Goal: Information Seeking & Learning: Learn about a topic

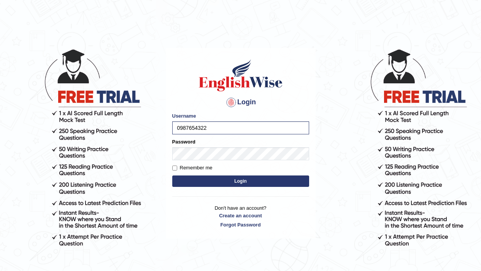
click at [245, 178] on button "Login" at bounding box center [240, 180] width 137 height 11
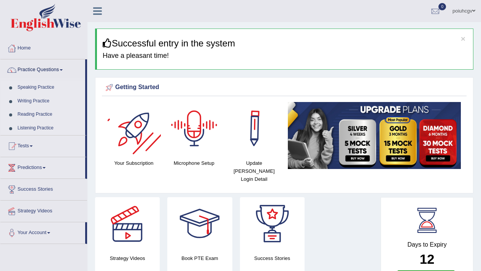
click at [43, 87] on link "Speaking Practice" at bounding box center [49, 88] width 71 height 14
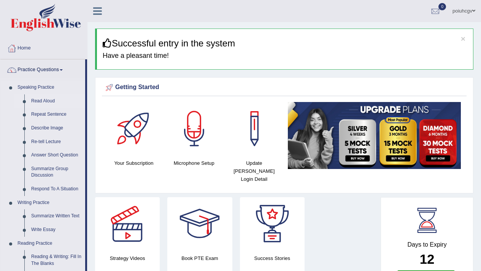
click at [45, 98] on link "Read Aloud" at bounding box center [56, 101] width 57 height 14
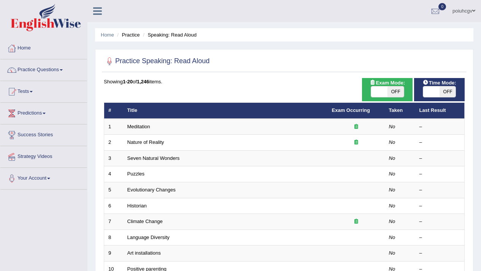
click at [384, 26] on div "Home Practice Speaking: Read Aloud Practice Speaking: Read Aloud Time Mode: ON …" at bounding box center [284, 242] width 394 height 484
click at [416, 114] on tr "# Title Exam Occurring Taken Last Result" at bounding box center [284, 111] width 361 height 16
click at [416, 114] on th "Last Result" at bounding box center [439, 111] width 49 height 16
click at [416, 115] on th "Last Result" at bounding box center [439, 111] width 49 height 16
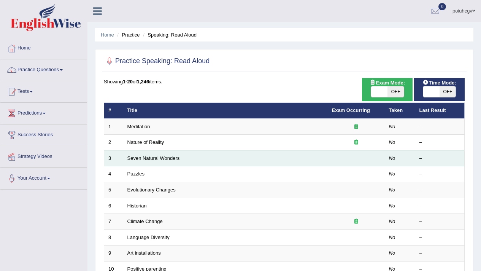
click at [136, 154] on td "Seven Natural Wonders" at bounding box center [225, 158] width 205 height 16
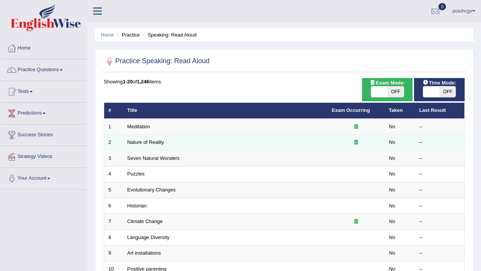
click at [135, 150] on td "Nature of Reality" at bounding box center [225, 143] width 205 height 16
click at [138, 145] on link "Nature of Reality" at bounding box center [145, 142] width 37 height 6
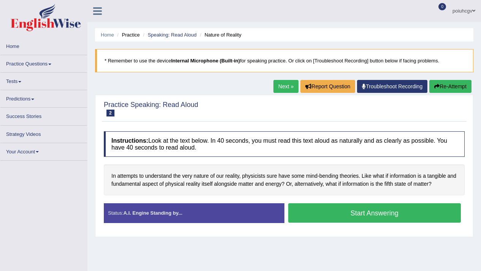
click at [308, 203] on button "Start Answering" at bounding box center [374, 212] width 173 height 19
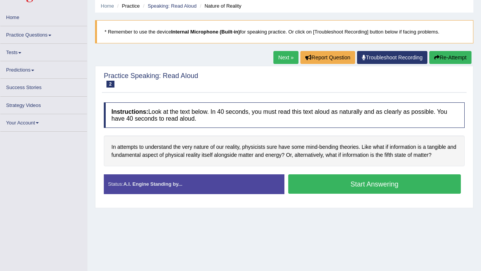
click at [308, 186] on button "Start Answering" at bounding box center [374, 183] width 173 height 19
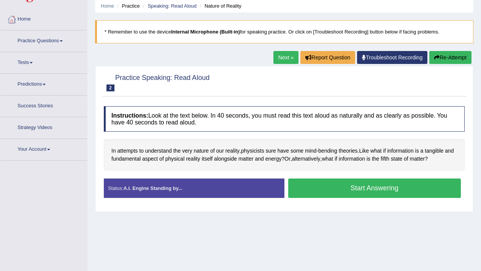
click at [308, 186] on button "Start Answering" at bounding box center [374, 187] width 173 height 19
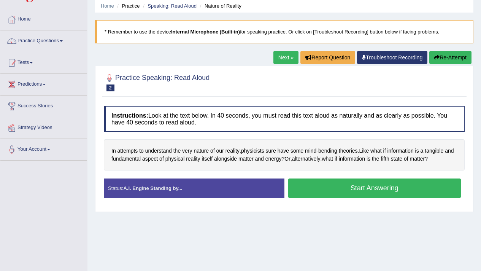
click at [308, 186] on button "Start Answering" at bounding box center [374, 187] width 173 height 19
click at [0, 0] on button "Stop Recording" at bounding box center [0, 0] width 0 height 0
click at [308, 186] on div "Status: A.I. Engine Standing by... Start Answering Stop Recording" at bounding box center [284, 191] width 361 height 27
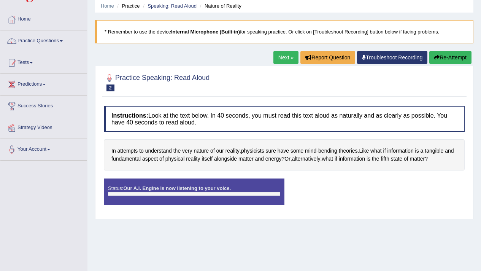
scroll to position [0, 0]
click at [308, 186] on div "Status: Our A.I. Engine is now listening to your voice. Start Answering Stop Re…" at bounding box center [284, 195] width 361 height 34
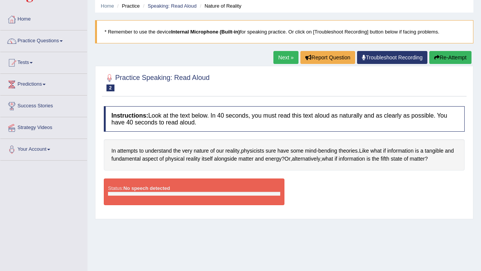
click at [308, 186] on div "Status: No speech detected Start Answering Stop Recording" at bounding box center [284, 195] width 361 height 34
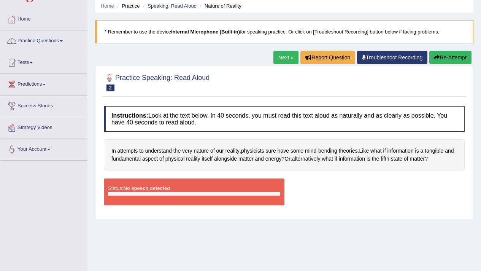
click at [308, 186] on div "Status: No speech detected Start Answering Stop Recording" at bounding box center [284, 195] width 361 height 34
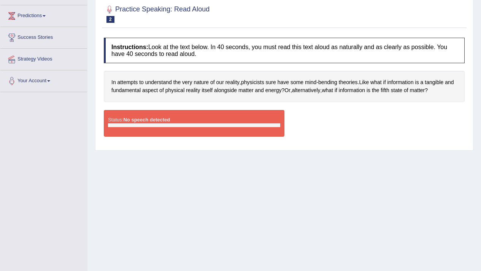
click at [248, 144] on div "Status: No speech detected Start Answering Stop Recording" at bounding box center [284, 127] width 361 height 34
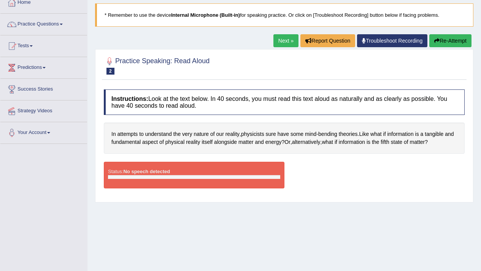
drag, startPoint x: 284, startPoint y: 68, endPoint x: 266, endPoint y: 51, distance: 25.3
click at [267, 51] on div "Practice Speaking: Read Aloud 2 Nature of Reality Instructions: Look at the tex…" at bounding box center [284, 125] width 378 height 153
click at [439, 42] on button "Re-Attempt" at bounding box center [450, 40] width 42 height 13
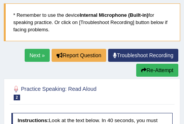
click at [60, 122] on h4 "Instructions: Look at the text below. In 40 seconds, you must read this text al…" at bounding box center [92, 126] width 162 height 27
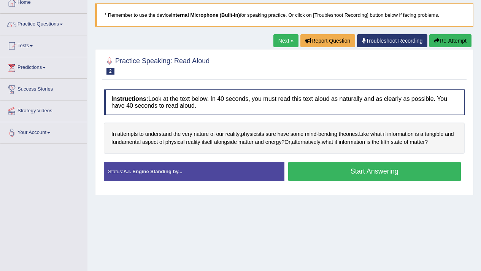
click at [251, 132] on span "physicists" at bounding box center [252, 134] width 23 height 8
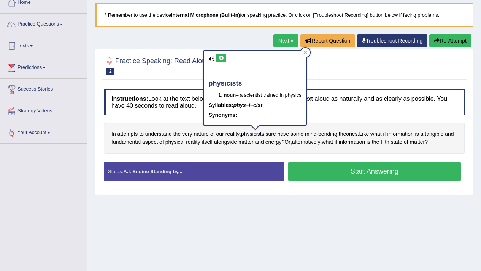
drag, startPoint x: 222, startPoint y: 171, endPoint x: 350, endPoint y: 168, distance: 127.8
click at [350, 168] on div "Status: A.I. Engine Standing by... Start Answering Stop Recording" at bounding box center [284, 175] width 361 height 27
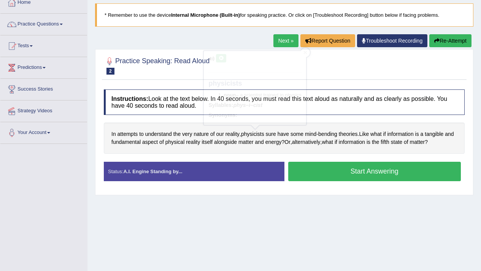
click at [350, 168] on button "Start Answering" at bounding box center [374, 171] width 173 height 19
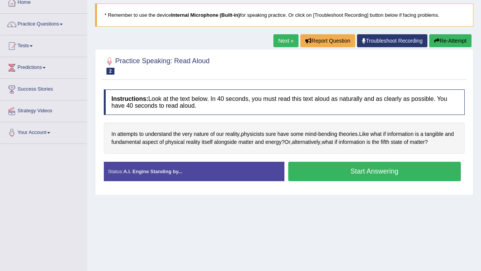
click at [350, 168] on button "Start Answering" at bounding box center [374, 171] width 173 height 19
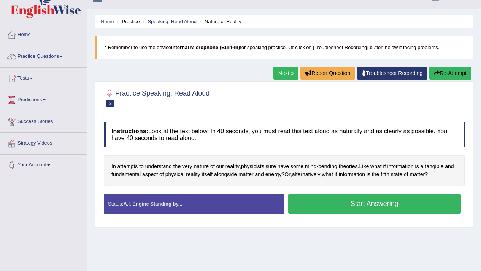
drag, startPoint x: 350, startPoint y: 168, endPoint x: 347, endPoint y: 162, distance: 7.0
click at [347, 162] on div "Instructions: Look at the text below. In 40 seconds, you must read this text al…" at bounding box center [284, 170] width 365 height 105
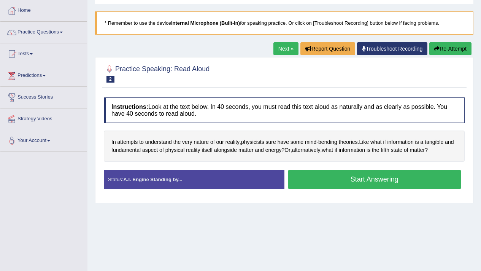
click at [346, 182] on button "Start Answering" at bounding box center [374, 179] width 173 height 19
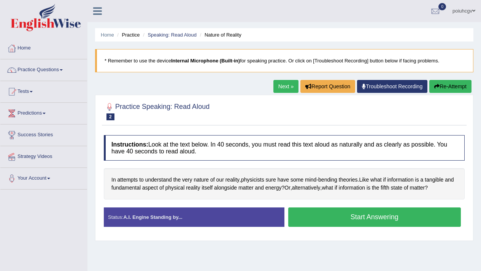
scroll to position [0, 0]
drag, startPoint x: 346, startPoint y: 182, endPoint x: 131, endPoint y: 2, distance: 280.2
click at [140, 33] on div "Home Practice Speaking: Read Aloud Nature of Reality * Remember to use the devi…" at bounding box center [284, 190] width 394 height 380
click at [140, 33] on li "Practice" at bounding box center [127, 34] width 24 height 7
click at [172, 86] on div "Home Practice Speaking: Read Aloud Nature of Reality * Remember to use the devi…" at bounding box center [284, 190] width 394 height 380
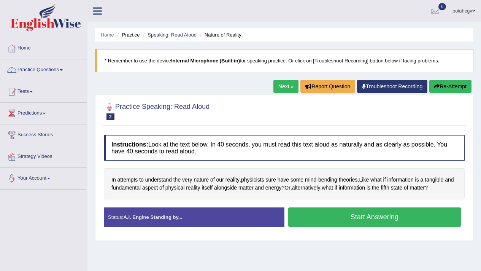
click at [172, 86] on div "Home Practice Speaking: Read Aloud Nature of Reality * Remember to use the devi…" at bounding box center [284, 190] width 394 height 380
click at [184, 83] on div "Home Practice Speaking: Read Aloud Nature of Reality * Remember to use the devi…" at bounding box center [284, 190] width 394 height 380
click at [291, 219] on button "Start Answering" at bounding box center [374, 216] width 173 height 19
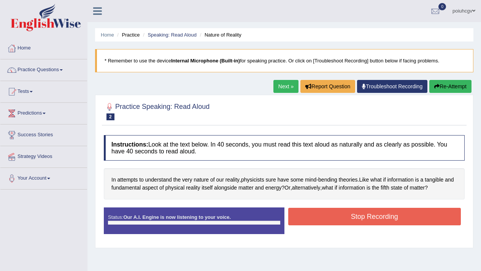
click at [291, 219] on div "Status: Our A.I. Engine is now listening to your voice. Start Answering Stop Re…" at bounding box center [284, 224] width 361 height 34
click at [291, 219] on button "Stop Recording" at bounding box center [374, 216] width 173 height 17
click at [291, 219] on div "Status: Our A.I. Engine is now listening to your voice. Start Answering Stop Re…" at bounding box center [284, 224] width 361 height 34
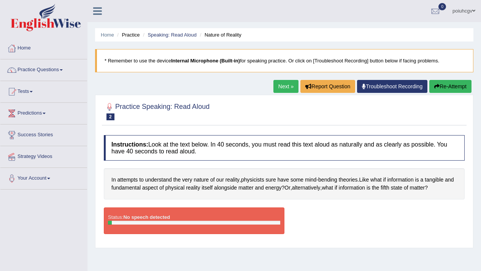
click at [291, 219] on div "Status: No speech detected Start Answering Stop Recording" at bounding box center [284, 224] width 361 height 34
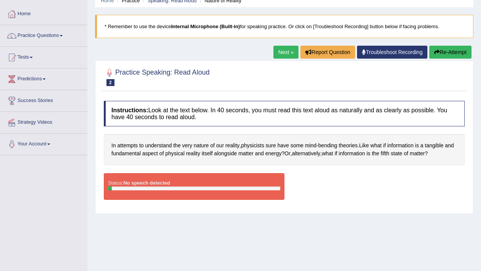
drag, startPoint x: 291, startPoint y: 219, endPoint x: 249, endPoint y: 208, distance: 43.4
click at [253, 209] on div "Instructions: Look at the text below. In 40 seconds, you must read this text al…" at bounding box center [284, 153] width 365 height 112
click at [249, 208] on div "Instructions: Look at the text below. In 40 seconds, you must read this text al…" at bounding box center [284, 153] width 365 height 112
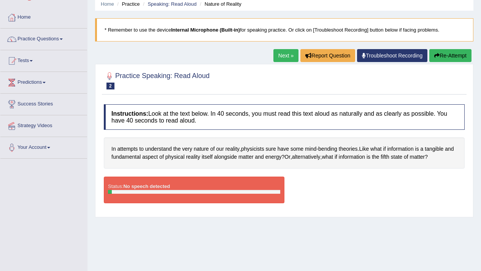
click at [249, 208] on div "Status: No speech detected Start Answering Stop Recording" at bounding box center [284, 193] width 361 height 34
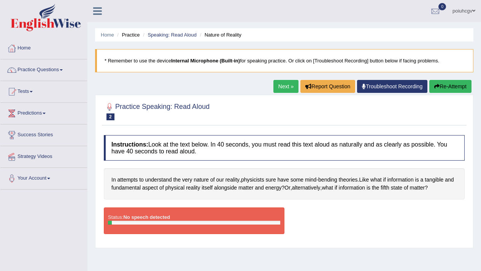
drag, startPoint x: 249, startPoint y: 208, endPoint x: 449, endPoint y: 89, distance: 231.9
click at [449, 90] on div "Home Practice Speaking: Read Aloud Nature of Reality * Remember to use the devi…" at bounding box center [284, 190] width 394 height 380
click at [448, 84] on button "Re-Attempt" at bounding box center [450, 86] width 42 height 13
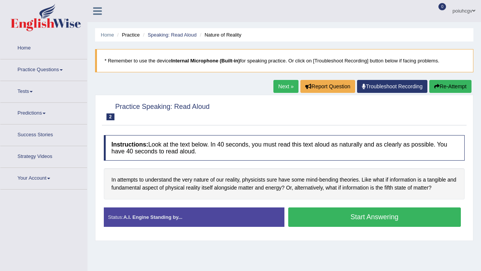
click at [378, 220] on button "Start Answering" at bounding box center [374, 216] width 173 height 19
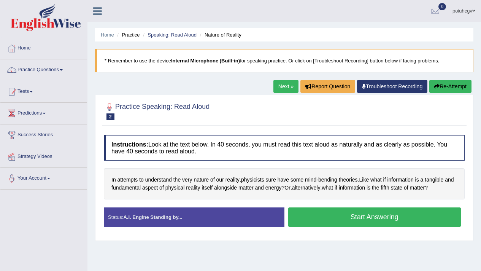
click at [378, 220] on button "Start Answering" at bounding box center [374, 216] width 173 height 19
click at [0, 0] on button "Stop Recording" at bounding box center [0, 0] width 0 height 0
click at [377, 220] on div "Status: A.I. Engine Standing by... Start Answering Stop Recording" at bounding box center [284, 220] width 361 height 27
click at [354, 247] on div "Home Practice Speaking: Read Aloud Nature of Reality * Remember to use the devi…" at bounding box center [284, 190] width 394 height 380
click at [350, 249] on div "Home Practice Speaking: Read Aloud Nature of Reality * Remember to use the devi…" at bounding box center [284, 190] width 394 height 380
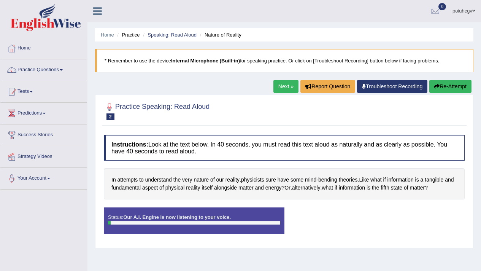
click at [350, 248] on div "Home Practice Speaking: Read Aloud Nature of Reality * Remember to use the devi…" at bounding box center [284, 190] width 394 height 380
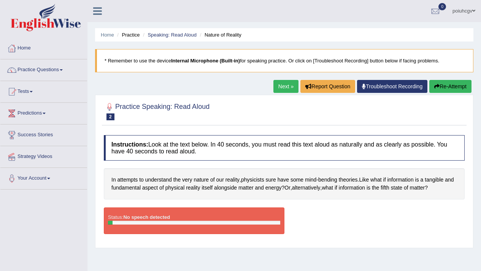
click at [350, 248] on div "Home Practice Speaking: Read Aloud Nature of Reality * Remember to use the devi…" at bounding box center [284, 190] width 394 height 380
drag, startPoint x: 350, startPoint y: 248, endPoint x: 213, endPoint y: 195, distance: 146.7
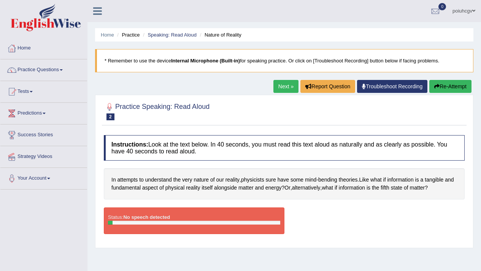
click at [292, 229] on div "Home Practice Speaking: Read Aloud Nature of Reality * Remember to use the devi…" at bounding box center [284, 190] width 394 height 380
click at [292, 229] on div "Status: No speech detected Start Answering Stop Recording" at bounding box center [284, 224] width 361 height 34
click at [213, 195] on div "In attempts to understand the very nature of our reality , physicists sure have…" at bounding box center [284, 183] width 361 height 31
click at [114, 213] on div "Status: No speech detected" at bounding box center [194, 220] width 181 height 27
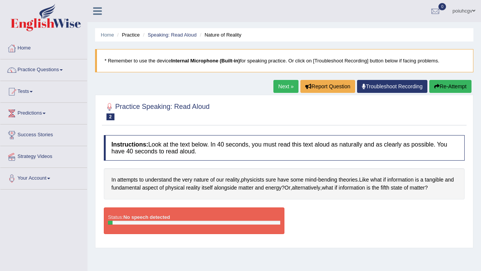
click at [114, 213] on div "Status: No speech detected" at bounding box center [194, 220] width 181 height 27
click at [121, 217] on div "Status: No speech detected" at bounding box center [194, 220] width 181 height 27
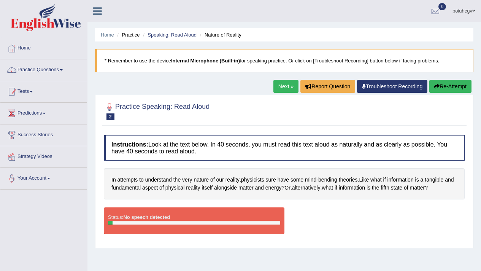
click at [121, 217] on div "Status: No speech detected" at bounding box center [194, 220] width 181 height 27
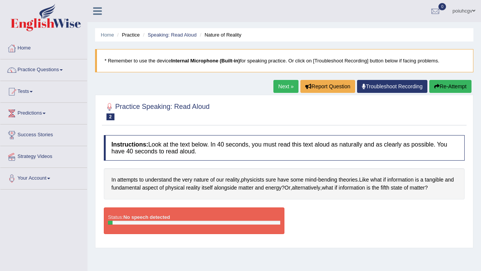
click at [121, 217] on div "Status: No speech detected" at bounding box center [194, 220] width 181 height 27
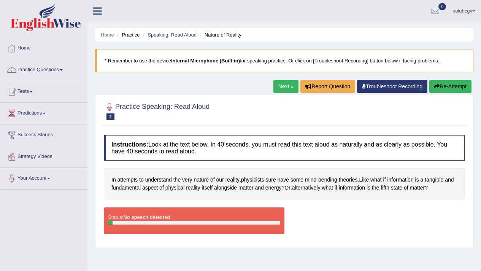
click at [121, 217] on div "Status: No speech detected" at bounding box center [194, 220] width 181 height 27
click at [154, 214] on strong "No speech detected" at bounding box center [146, 217] width 47 height 6
click at [235, 180] on span "reality" at bounding box center [233, 180] width 14 height 8
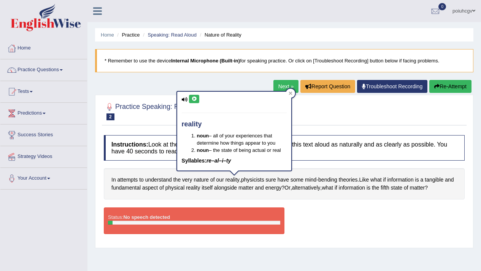
click at [194, 98] on icon at bounding box center [194, 99] width 6 height 5
click at [202, 97] on div "reality noun – all of your experiences that determine how things appear to you …" at bounding box center [234, 131] width 114 height 79
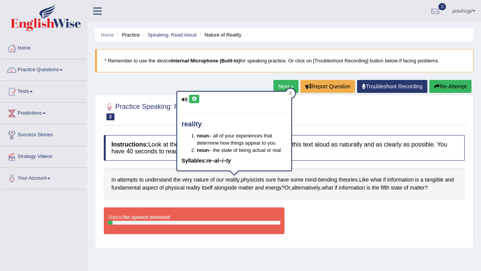
click at [202, 97] on div "reality noun – all of your experiences that determine how things appear to you …" at bounding box center [234, 131] width 114 height 79
drag, startPoint x: 202, startPoint y: 97, endPoint x: 292, endPoint y: 100, distance: 90.2
click at [293, 102] on body "Toggle navigation Home Practice Questions Speaking Practice Read Aloud Repeat S…" at bounding box center [240, 135] width 481 height 271
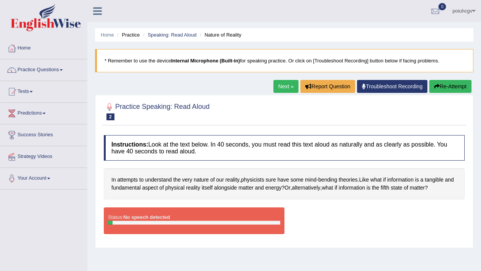
click at [289, 96] on div "Practice Speaking: Read Aloud 2 Nature of Reality Instructions: Look at the tex…" at bounding box center [284, 171] width 378 height 153
click at [447, 84] on button "Re-Attempt" at bounding box center [450, 86] width 42 height 13
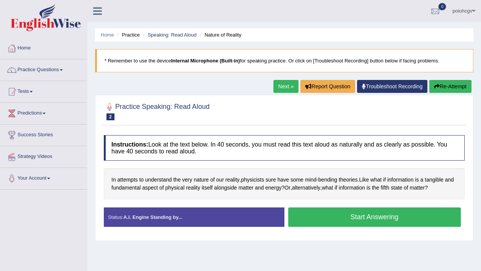
click at [387, 209] on button "Start Answering" at bounding box center [374, 216] width 173 height 19
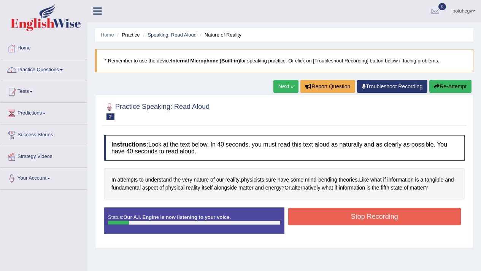
click at [382, 196] on div "In attempts to understand the very nature of our reality , physicists sure have…" at bounding box center [284, 183] width 361 height 31
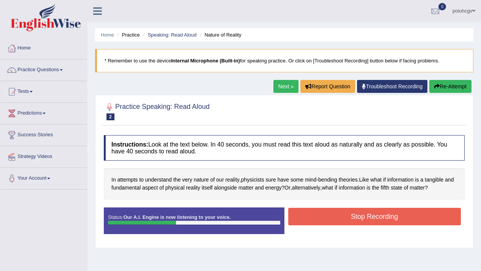
click at [382, 196] on div "In attempts to understand the very nature of our reality , physicists sure have…" at bounding box center [284, 183] width 361 height 31
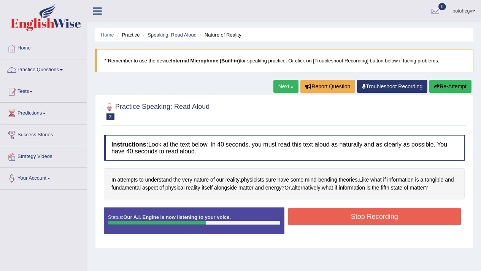
click at [382, 196] on div "In attempts to understand the very nature of our reality , physicists sure have…" at bounding box center [284, 183] width 361 height 31
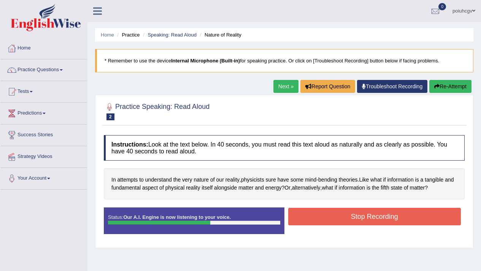
click at [382, 196] on div "In attempts to understand the very nature of our reality , physicists sure have…" at bounding box center [284, 183] width 361 height 31
click at [387, 216] on button "Stop Recording" at bounding box center [374, 216] width 173 height 17
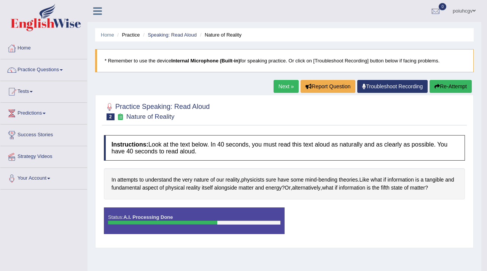
click at [0, 0] on div "Saving your answer..." at bounding box center [0, 0] width 0 height 0
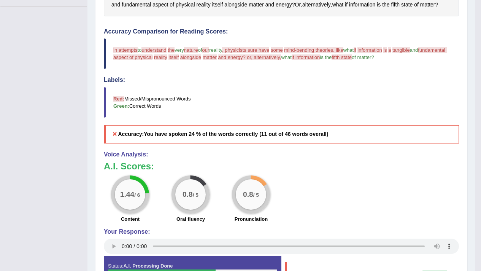
scroll to position [184, 0]
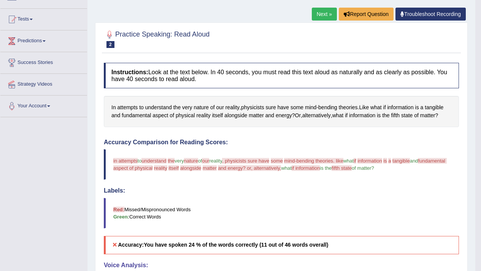
drag, startPoint x: 243, startPoint y: 184, endPoint x: 229, endPoint y: 172, distance: 18.6
click at [229, 172] on div "Instructions: Look at the text below. In 40 seconds, you must read this text al…" at bounding box center [281, 239] width 359 height 361
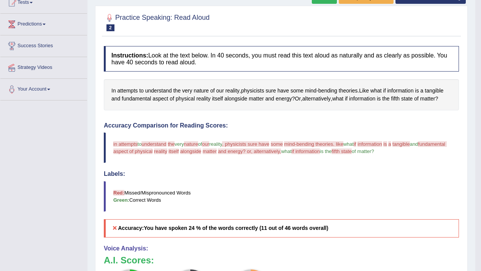
scroll to position [186, 0]
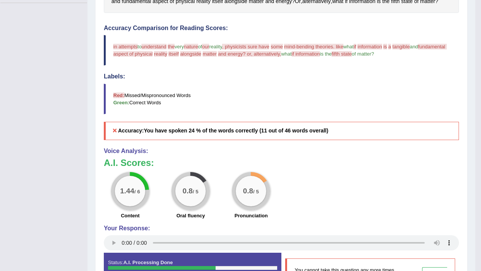
click at [229, 172] on div "0.8 / 5 Pronunciation" at bounding box center [251, 196] width 60 height 49
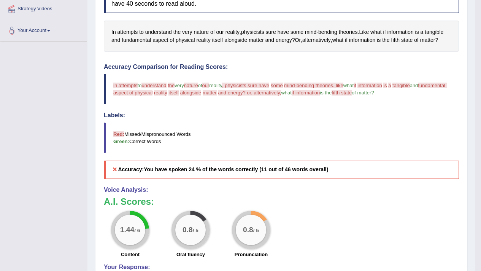
click at [229, 172] on div "Instructions: Look at the text below. In 40 seconds, you must read this text al…" at bounding box center [281, 164] width 359 height 361
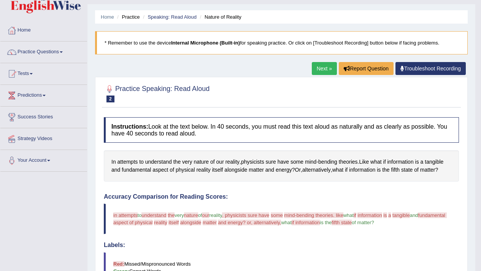
drag, startPoint x: 229, startPoint y: 172, endPoint x: 316, endPoint y: 72, distance: 132.4
click at [316, 73] on div "Home Practice Speaking: Read Aloud Nature of Reality * Remember to use the devi…" at bounding box center [281, 233] width 388 height 502
click at [316, 72] on link "Next »" at bounding box center [324, 68] width 25 height 13
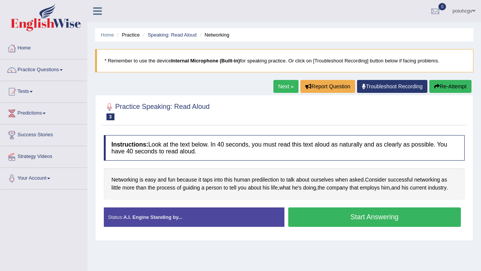
click at [373, 222] on button "Start Answering" at bounding box center [374, 216] width 173 height 19
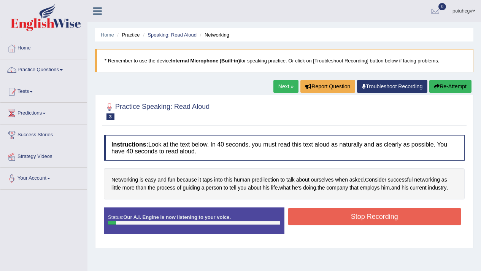
click at [373, 222] on button "Stop Recording" at bounding box center [374, 216] width 173 height 17
click at [373, 222] on div "Status: Our A.I. Engine is now listening to your voice. Start Answering Stop Re…" at bounding box center [284, 224] width 361 height 34
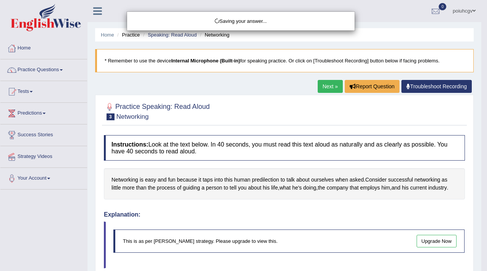
click at [185, 150] on div "Saving your answer..." at bounding box center [243, 135] width 487 height 271
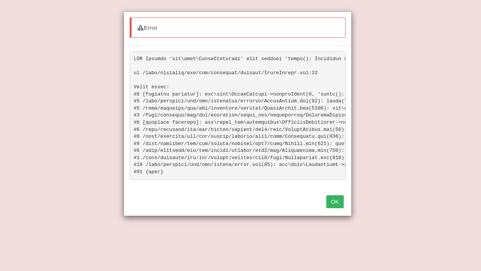
scroll to position [163, 0]
click at [185, 150] on pre at bounding box center [238, 115] width 216 height 128
click at [334, 208] on button "OK" at bounding box center [334, 201] width 17 height 13
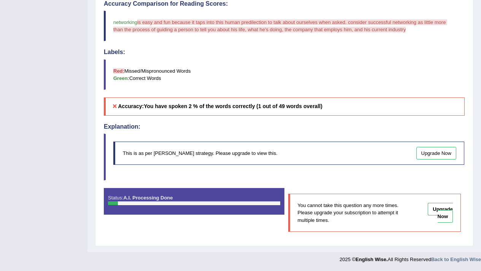
scroll to position [219, 0]
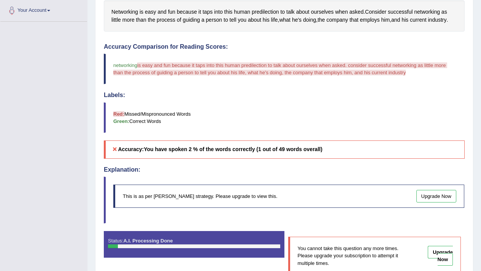
drag, startPoint x: 239, startPoint y: 154, endPoint x: 269, endPoint y: 158, distance: 30.3
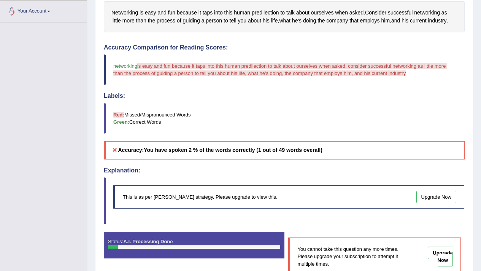
click at [269, 158] on div "Instructions: Look at the text below. In 40 seconds, you must read this text al…" at bounding box center [284, 124] width 365 height 321
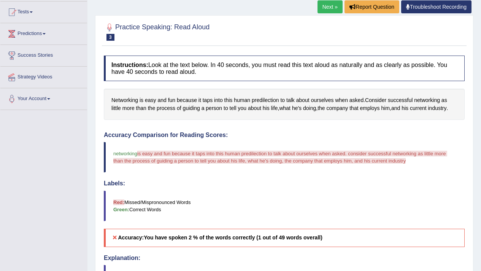
click at [269, 158] on div "Instructions: Look at the text below. In 40 seconds, you must read this text al…" at bounding box center [284, 212] width 365 height 321
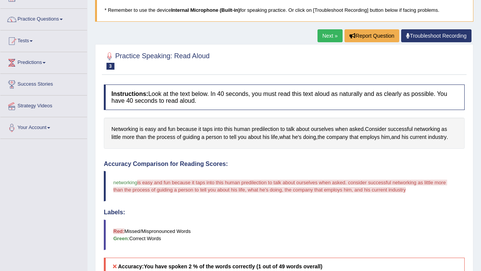
scroll to position [0, 0]
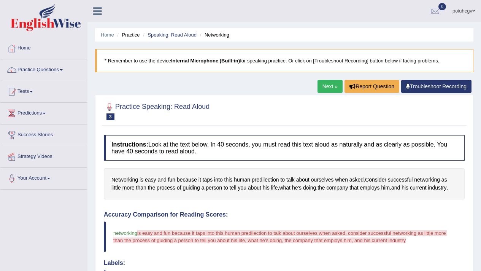
click at [321, 90] on link "Next »" at bounding box center [330, 86] width 25 height 13
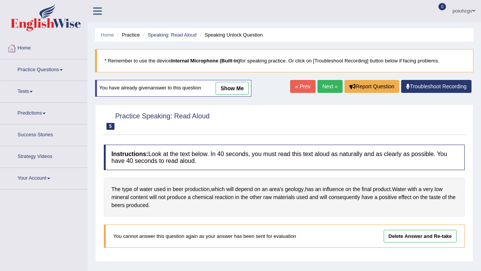
click at [318, 89] on link "Next »" at bounding box center [330, 86] width 25 height 13
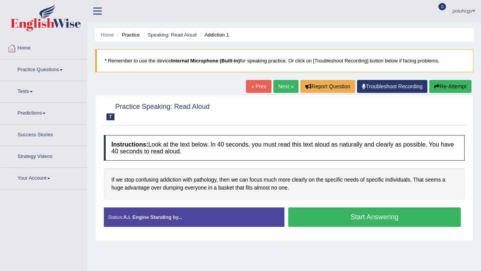
drag, startPoint x: 0, startPoint y: 0, endPoint x: 324, endPoint y: 212, distance: 387.3
click at [322, 210] on div "Instructions: Look at the text below. In 40 seconds, you must read this text al…" at bounding box center [284, 183] width 365 height 105
click at [323, 212] on button "Start Answering" at bounding box center [374, 216] width 173 height 19
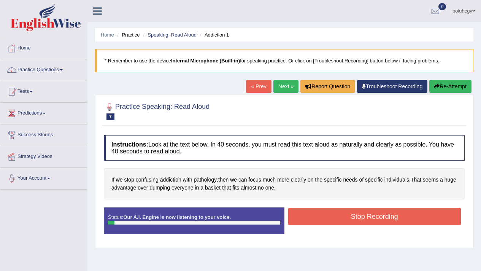
click at [326, 195] on div "If we stop confusing addiction with pathology , then we can focus much more cle…" at bounding box center [284, 183] width 361 height 31
drag, startPoint x: 326, startPoint y: 195, endPoint x: 337, endPoint y: 213, distance: 21.2
click at [336, 209] on div "Instructions: Look at the text below. In 40 seconds, you must read this text al…" at bounding box center [284, 187] width 365 height 112
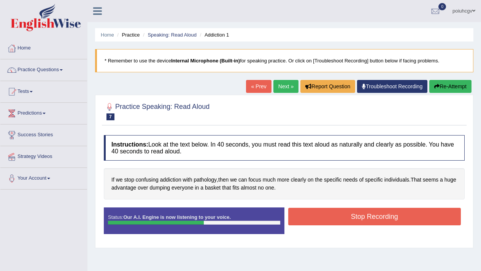
click at [337, 214] on button "Stop Recording" at bounding box center [374, 216] width 173 height 17
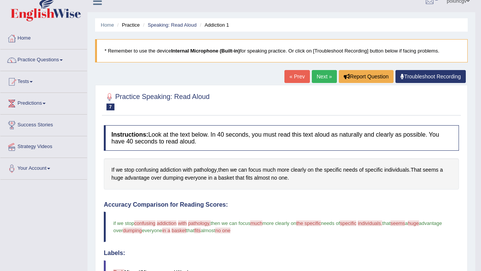
click at [305, 249] on div "Labels: Red: Missed/Mispronounced Words Green: Correct Words" at bounding box center [281, 269] width 355 height 41
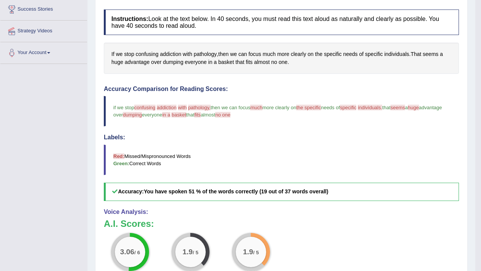
click at [286, 190] on b "You have spoken 51 % of the words correctly (19 out of 37 words overall)" at bounding box center [236, 191] width 184 height 6
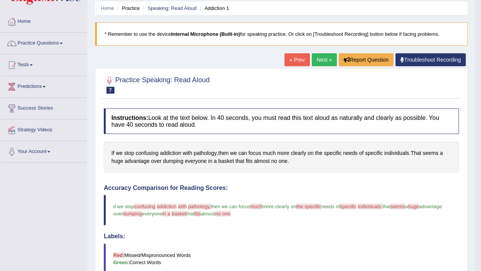
scroll to position [0, 0]
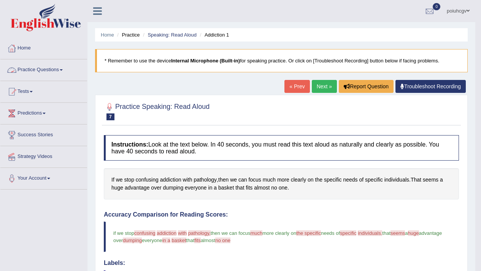
click at [40, 71] on link "Practice Questions" at bounding box center [43, 68] width 87 height 19
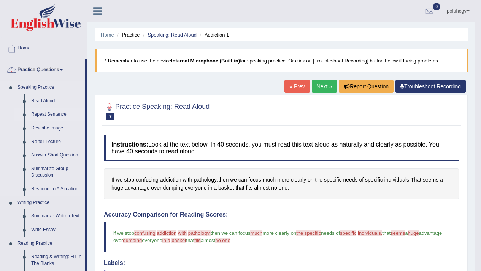
click at [48, 113] on link "Repeat Sentence" at bounding box center [56, 115] width 57 height 14
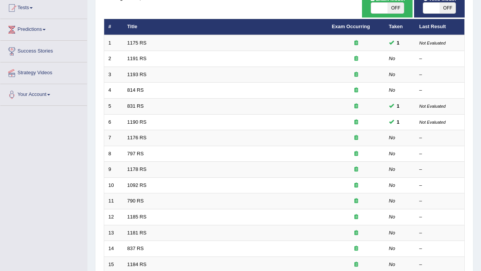
click at [141, 139] on link "1176 RS" at bounding box center [136, 138] width 19 height 6
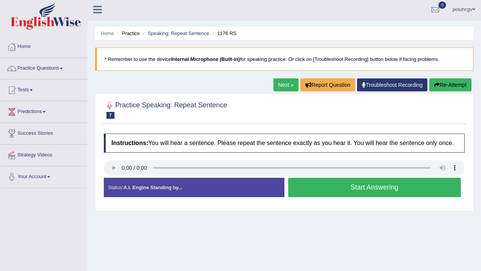
click at [280, 86] on link "Next »" at bounding box center [285, 84] width 25 height 13
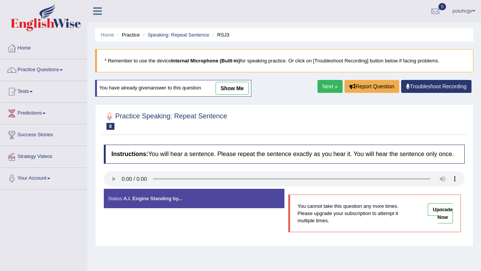
click at [332, 85] on div "Home Practice Speaking: Repeat Sentence RSJ3 * Remember to use the device Inter…" at bounding box center [284, 190] width 394 height 380
click at [332, 85] on link "Next »" at bounding box center [330, 86] width 25 height 13
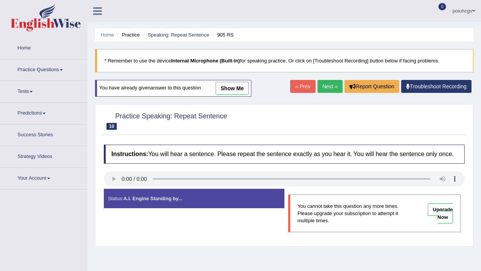
click at [332, 84] on link "Next »" at bounding box center [330, 86] width 25 height 13
click at [50, 72] on link "Practice Questions" at bounding box center [43, 68] width 87 height 19
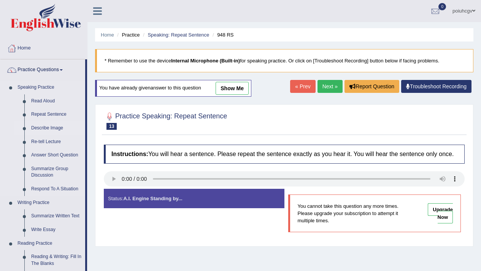
click at [43, 126] on link "Describe Image" at bounding box center [56, 128] width 57 height 14
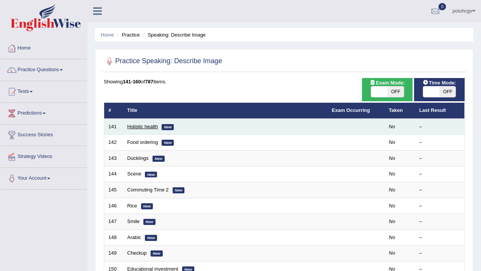
click at [145, 126] on link "Holistic health" at bounding box center [142, 127] width 31 height 6
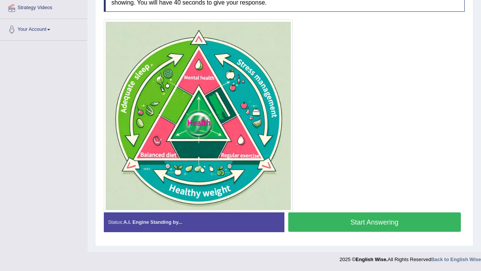
click at [363, 217] on button "Start Answering" at bounding box center [374, 221] width 173 height 19
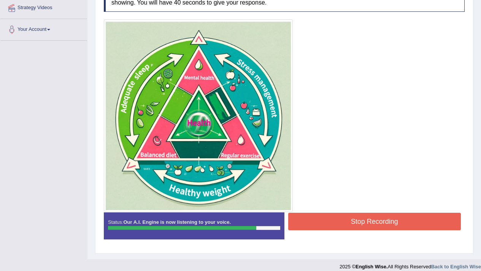
click at [376, 219] on button "Stop Recording" at bounding box center [374, 221] width 173 height 17
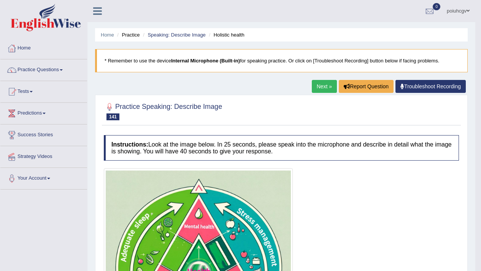
click at [321, 86] on link "Next »" at bounding box center [324, 86] width 25 height 13
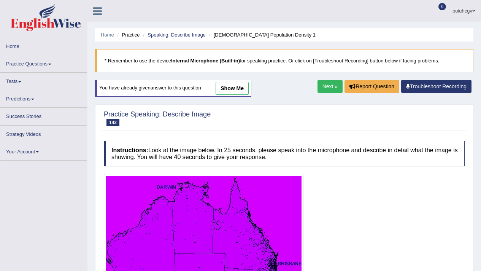
click at [325, 80] on link "Next »" at bounding box center [330, 86] width 25 height 13
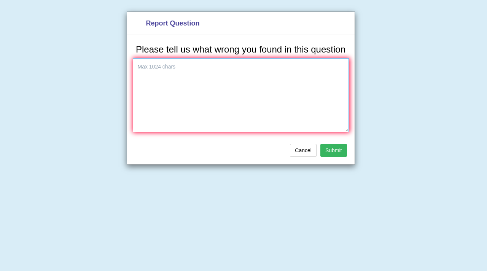
click at [302, 91] on textarea at bounding box center [241, 95] width 216 height 74
type textarea "iyohl,bj."
click at [324, 156] on button "Submit" at bounding box center [333, 150] width 27 height 13
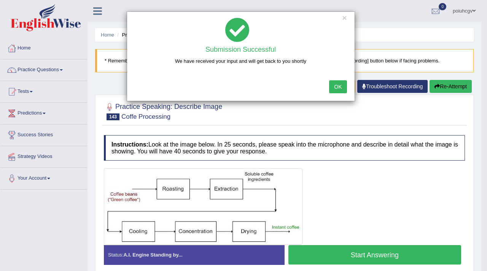
click at [336, 87] on button "OK" at bounding box center [337, 86] width 17 height 13
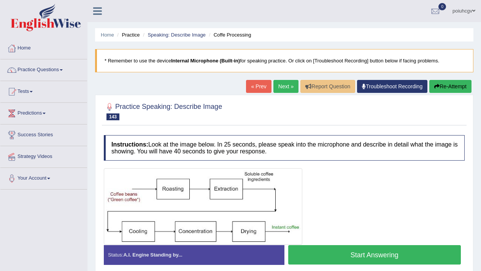
click at [285, 89] on link "Next »" at bounding box center [285, 86] width 25 height 13
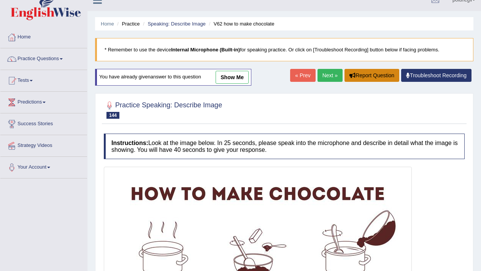
scroll to position [11, 0]
click at [357, 78] on button "Report Question" at bounding box center [372, 75] width 55 height 13
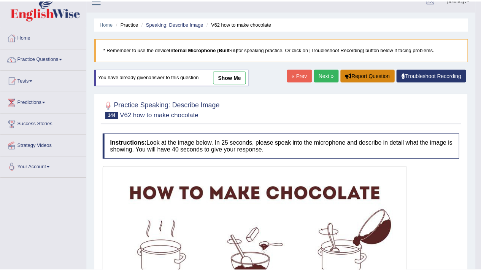
scroll to position [0, 0]
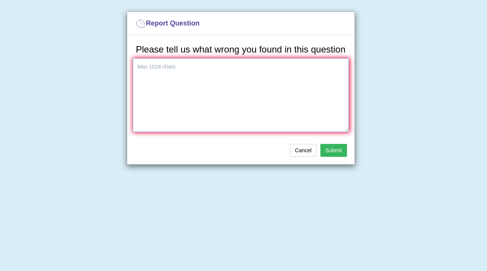
click at [276, 94] on textarea at bounding box center [241, 95] width 216 height 74
type textarea "fugkjmfkyckum"
click at [334, 157] on button "Submit" at bounding box center [333, 150] width 27 height 13
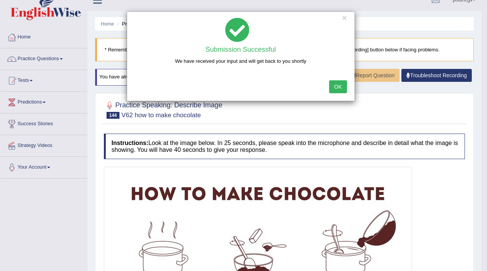
click at [332, 83] on button "OK" at bounding box center [337, 86] width 17 height 13
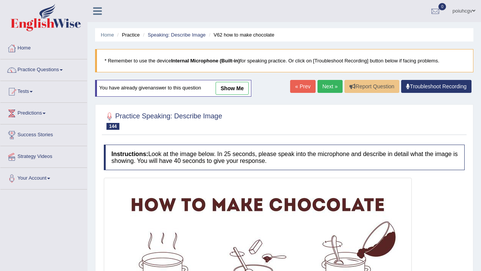
click at [331, 87] on link "Next »" at bounding box center [330, 86] width 25 height 13
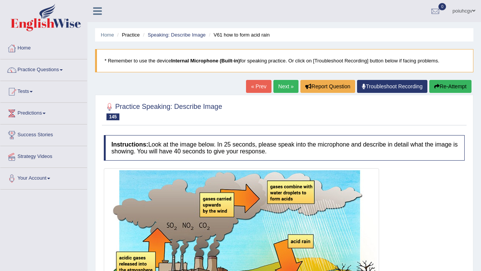
click at [291, 86] on link "Next »" at bounding box center [285, 86] width 25 height 13
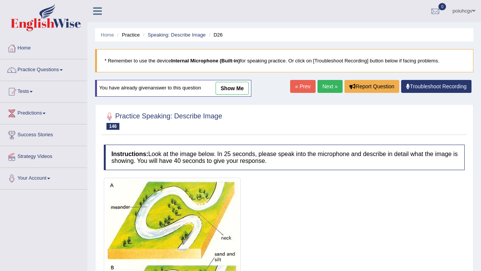
click at [318, 87] on link "Next »" at bounding box center [330, 86] width 25 height 13
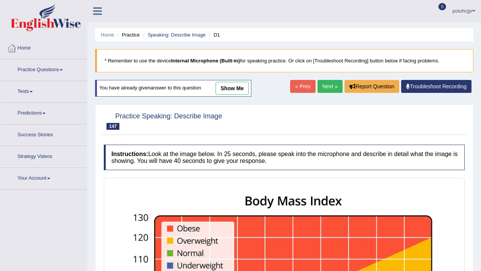
click at [325, 80] on link "Next »" at bounding box center [330, 86] width 25 height 13
